Goal: Information Seeking & Learning: Learn about a topic

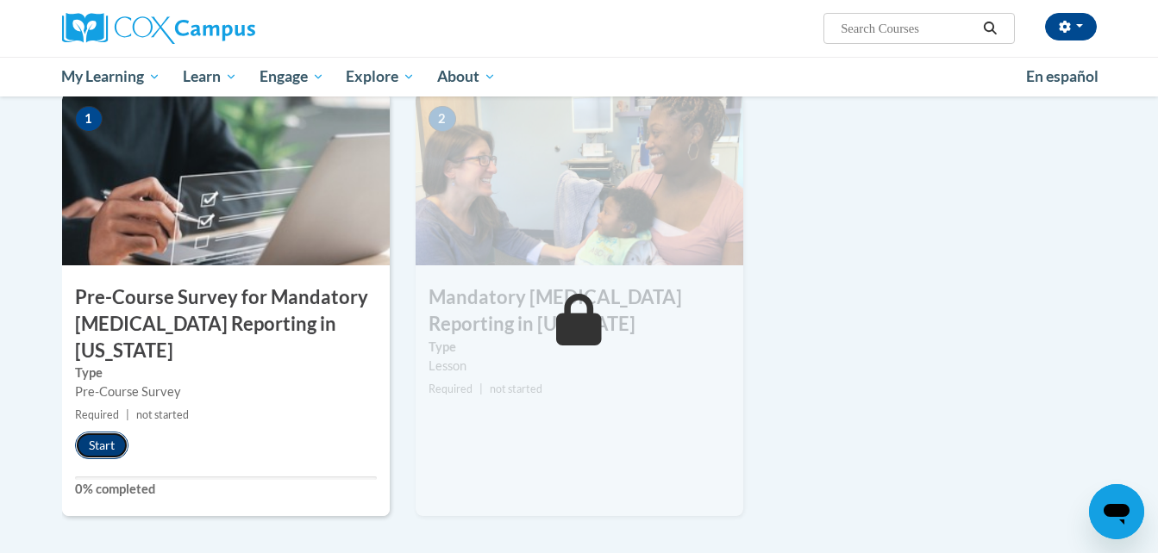
click at [102, 432] on button "Start" at bounding box center [101, 446] width 53 height 28
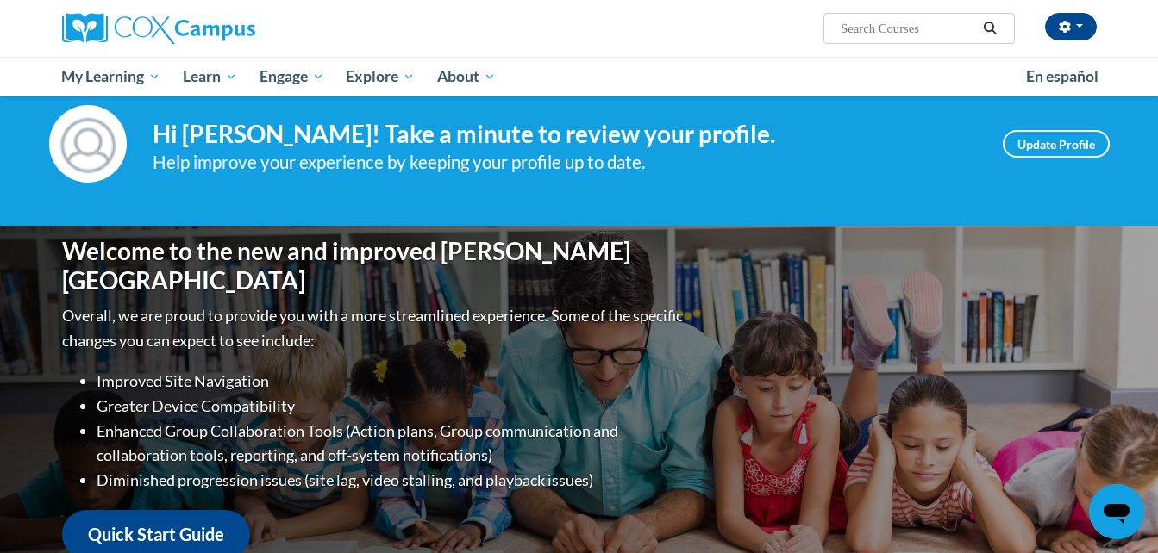
scroll to position [178, 0]
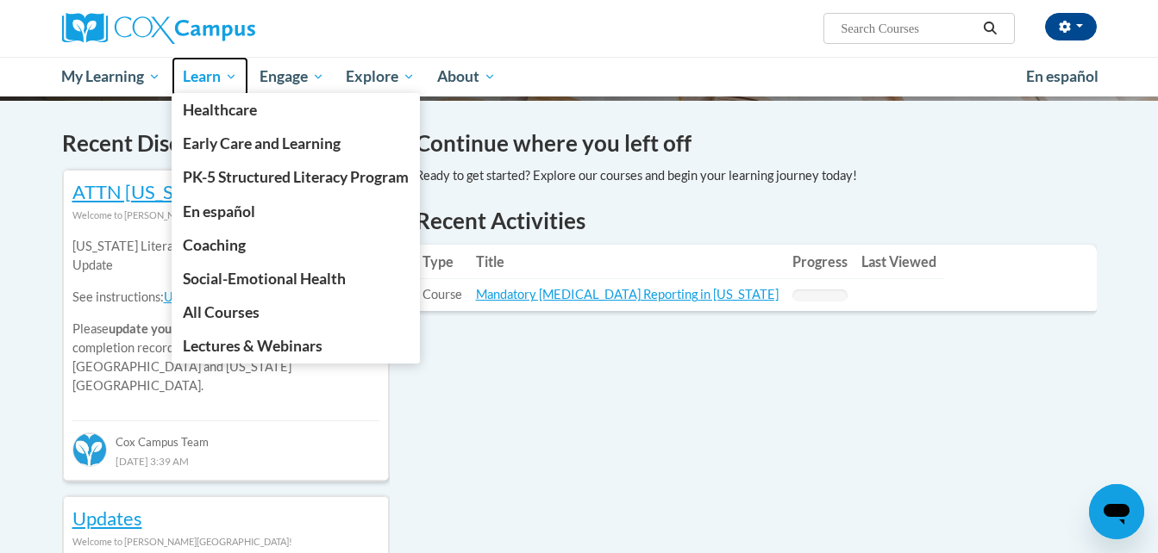
click at [198, 67] on span "Learn" at bounding box center [210, 76] width 54 height 21
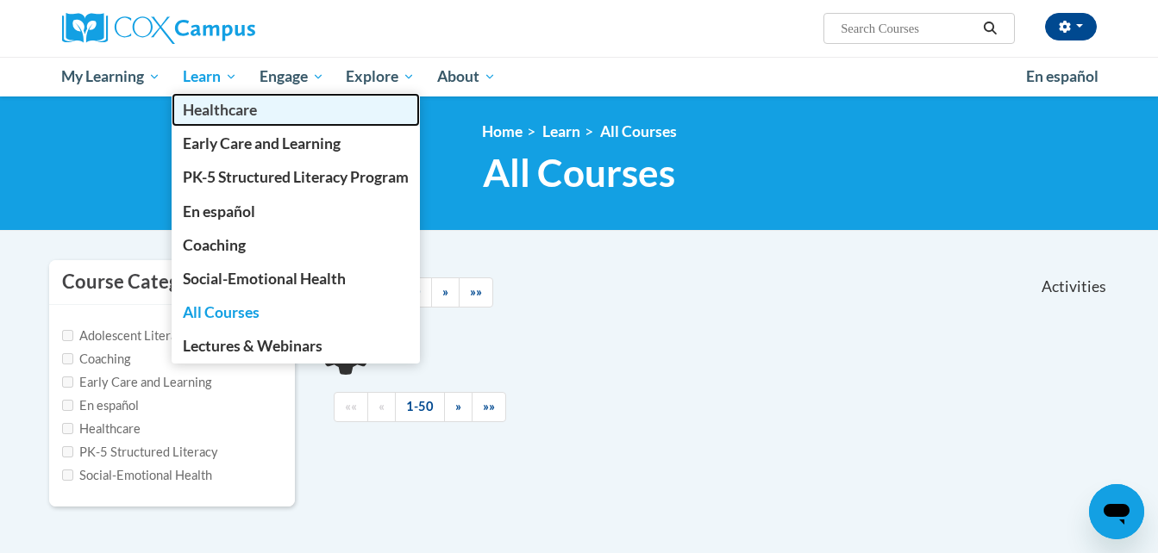
click at [212, 107] on span "Healthcare" at bounding box center [220, 110] width 74 height 18
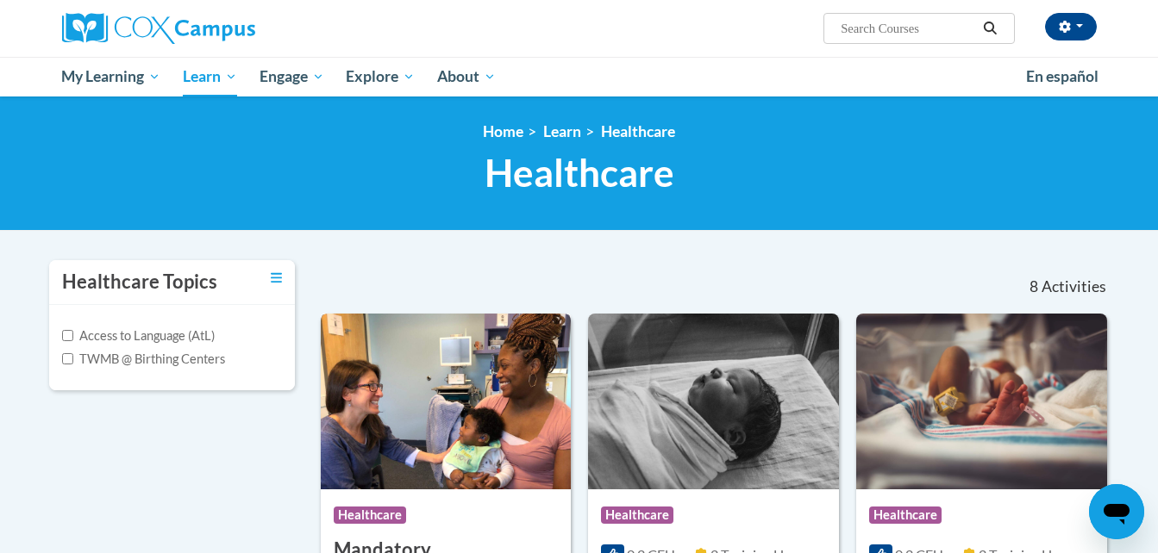
click at [403, 485] on img at bounding box center [446, 402] width 251 height 176
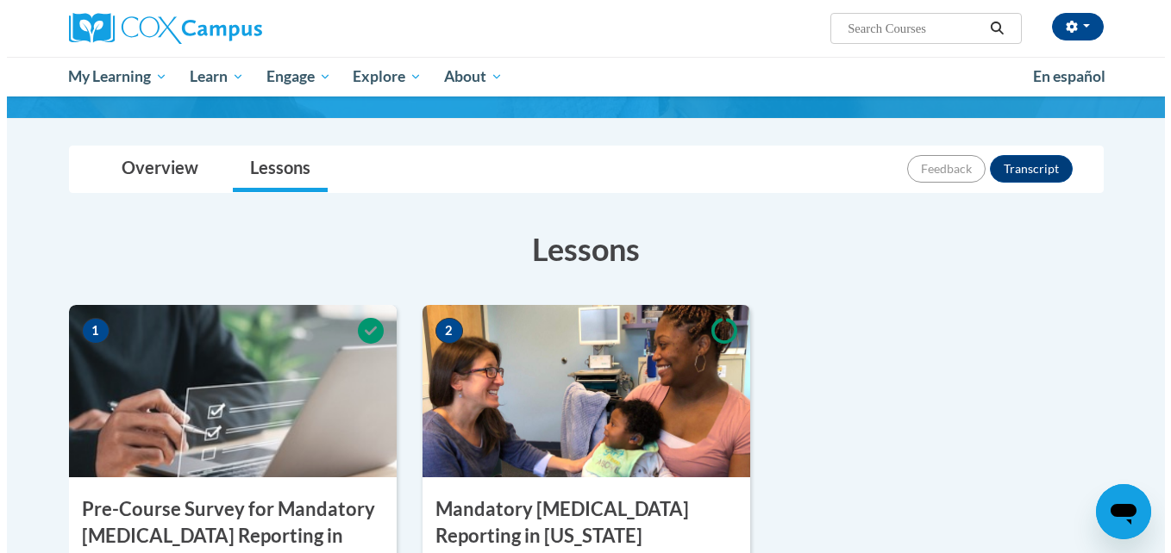
scroll to position [414, 0]
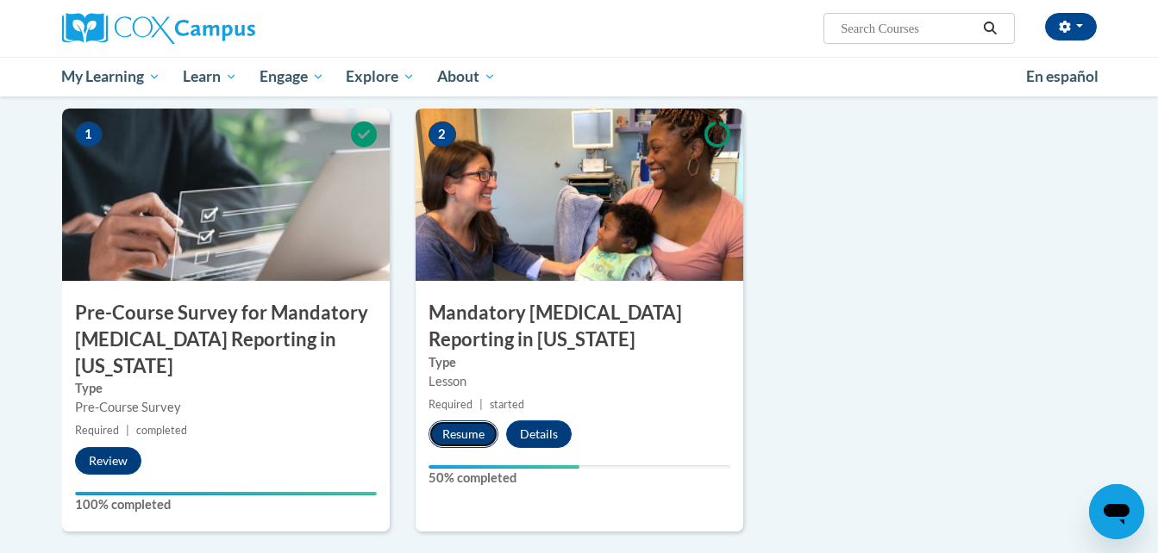
click at [451, 421] on button "Resume" at bounding box center [463, 435] width 70 height 28
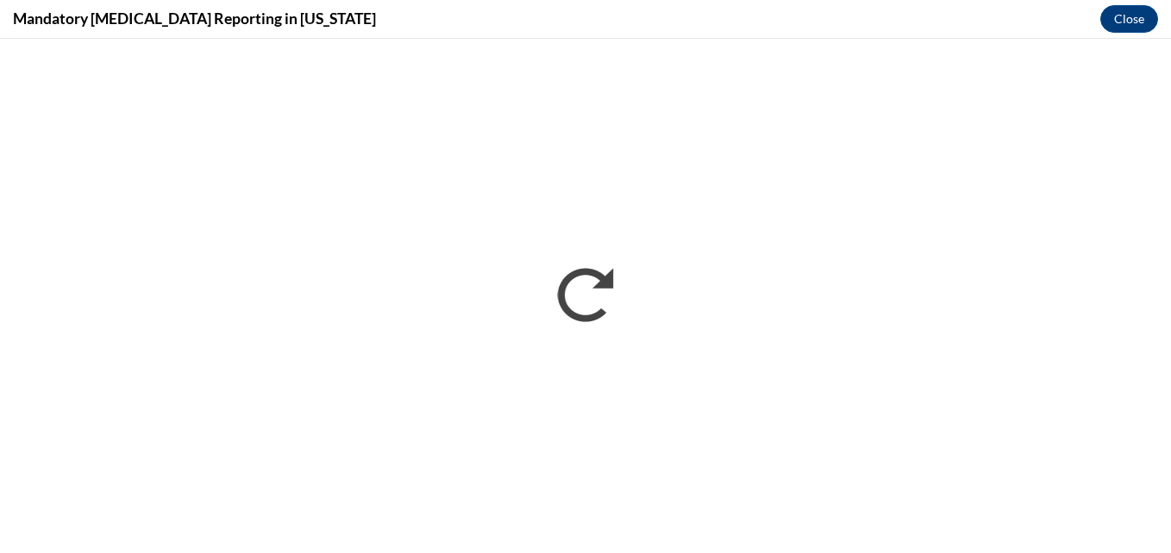
scroll to position [0, 0]
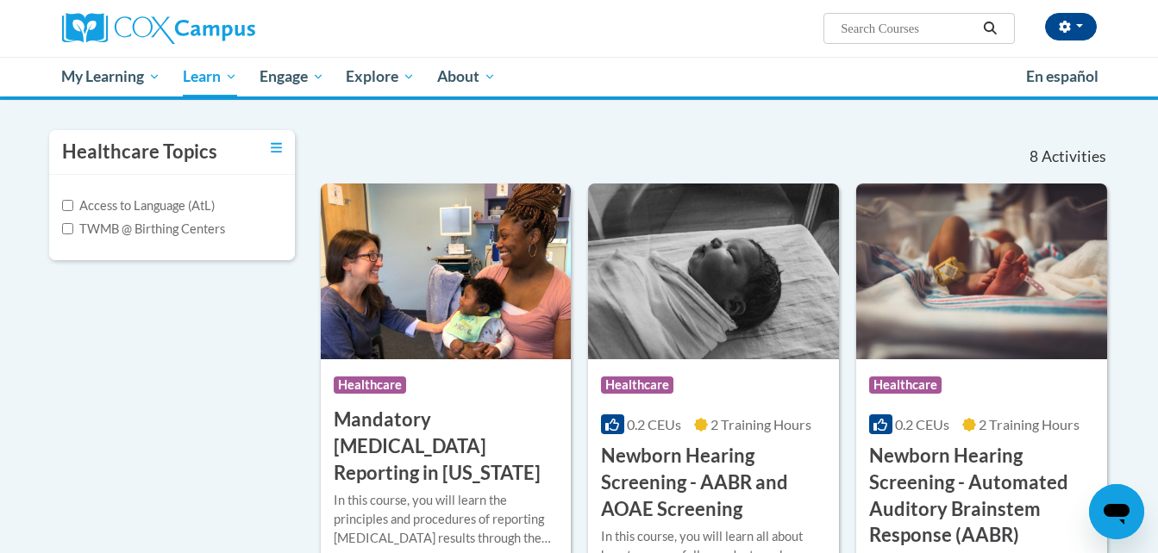
scroll to position [172, 0]
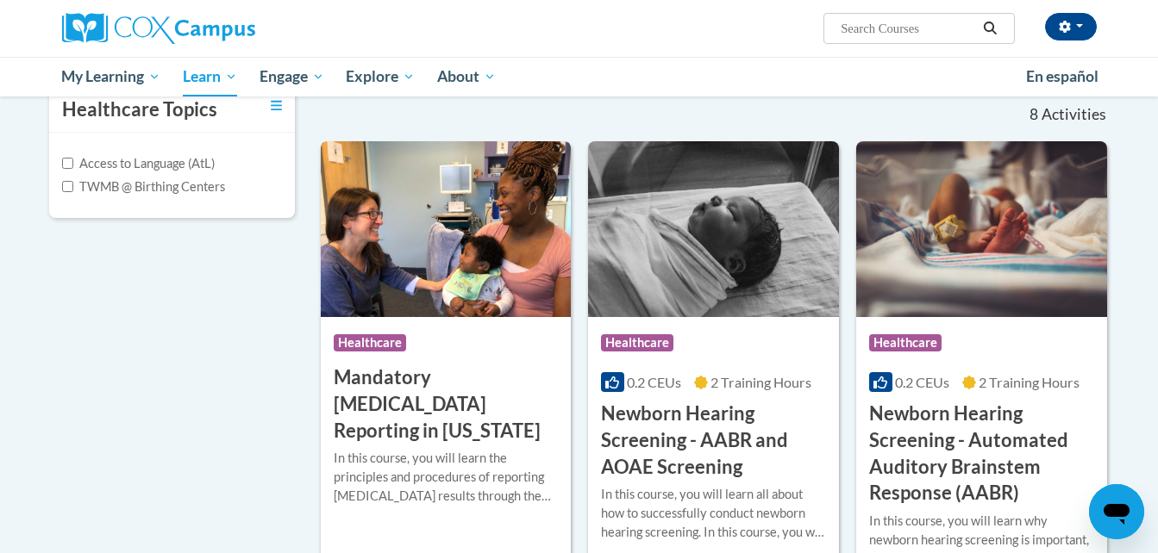
click at [520, 381] on h3 "Mandatory [MEDICAL_DATA] Reporting in [US_STATE]" at bounding box center [446, 404] width 225 height 79
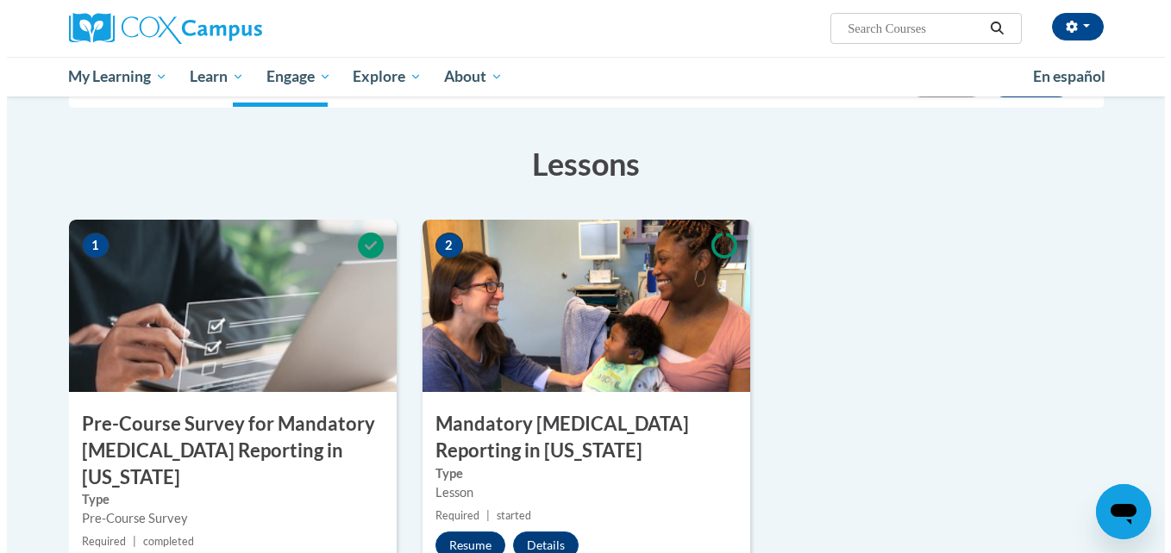
scroll to position [345, 0]
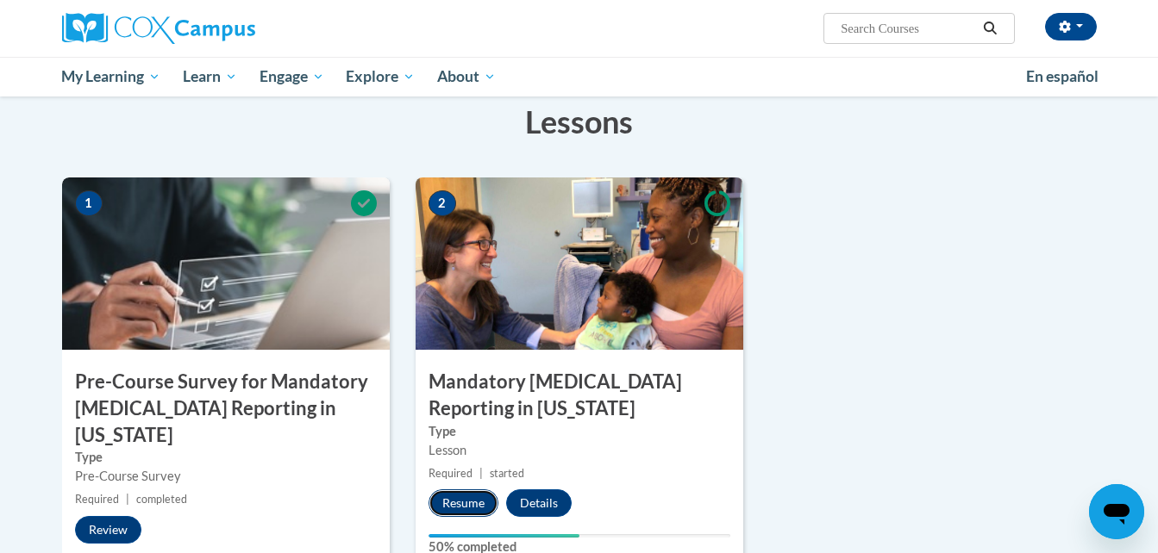
click at [476, 490] on button "Resume" at bounding box center [463, 504] width 70 height 28
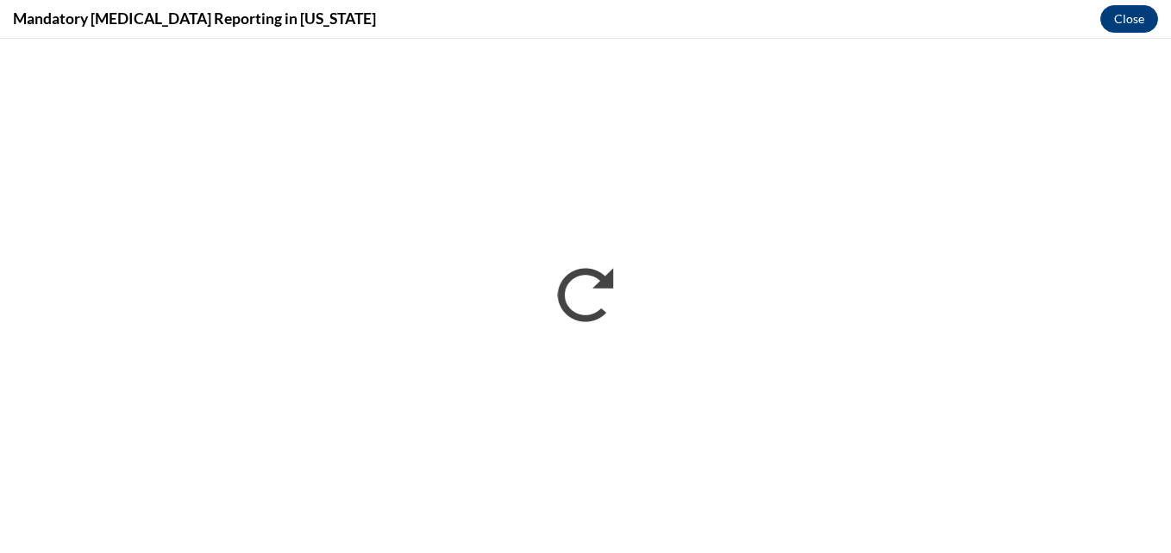
scroll to position [0, 0]
